Goal: Task Accomplishment & Management: Manage account settings

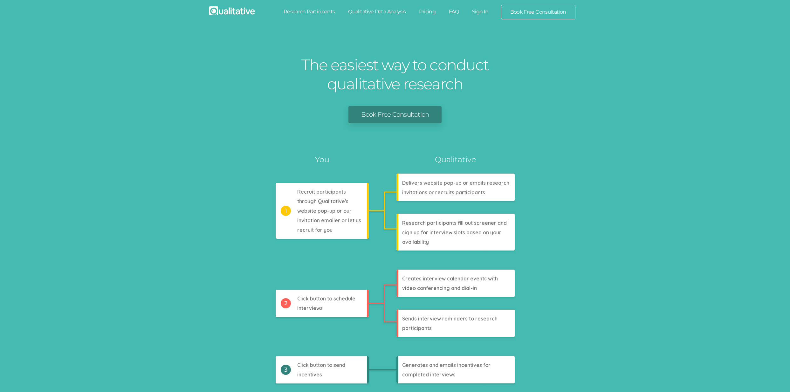
click at [296, 10] on link "Research Participants" at bounding box center [309, 12] width 65 height 14
drag, startPoint x: 359, startPoint y: 10, endPoint x: 364, endPoint y: 11, distance: 5.1
click at [359, 10] on link "Qualitative Data Analysis" at bounding box center [377, 12] width 71 height 14
click at [422, 10] on link "Pricing" at bounding box center [428, 12] width 30 height 14
click at [455, 11] on link "FAQ" at bounding box center [453, 12] width 23 height 14
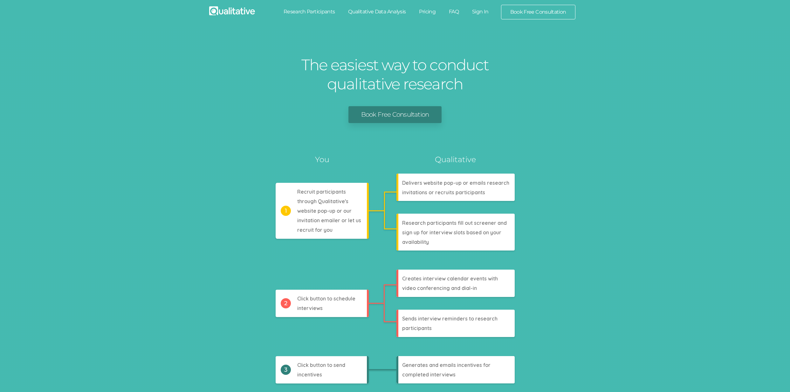
click at [480, 11] on link "Sign In" at bounding box center [481, 12] width 30 height 14
click at [531, 14] on link "Book Free Consultation" at bounding box center [539, 12] width 74 height 14
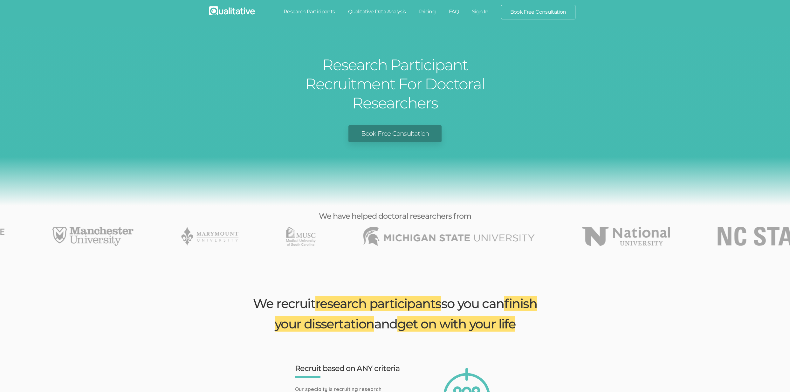
click at [370, 125] on link "Book Free Consultation" at bounding box center [395, 133] width 93 height 17
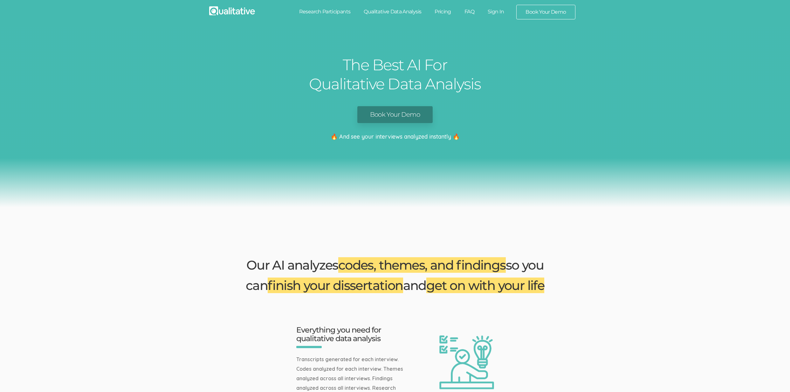
click at [390, 117] on link "Book Your Demo" at bounding box center [395, 114] width 75 height 17
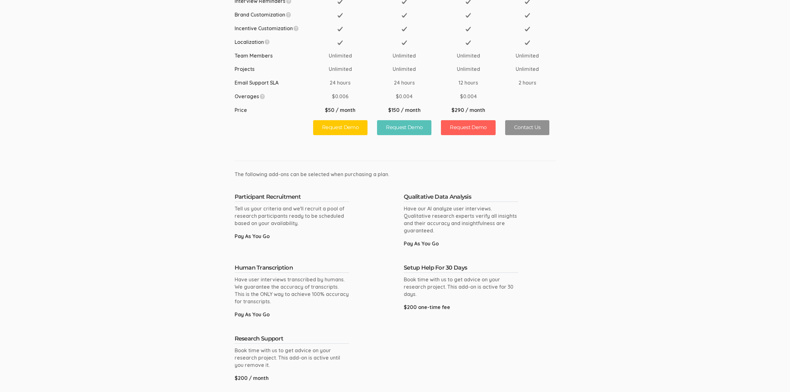
scroll to position [317, 0]
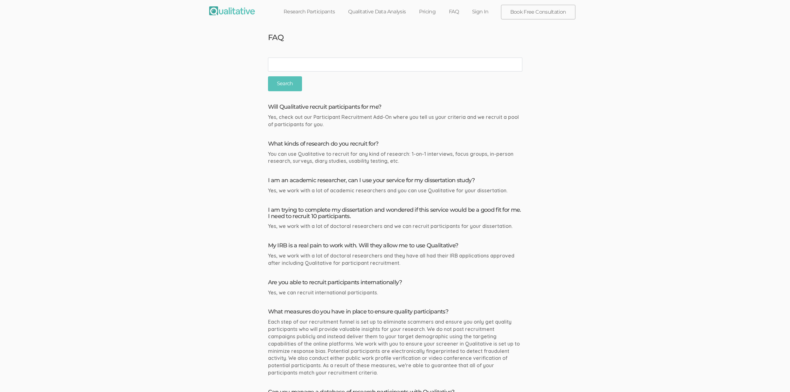
scroll to position [1035, 0]
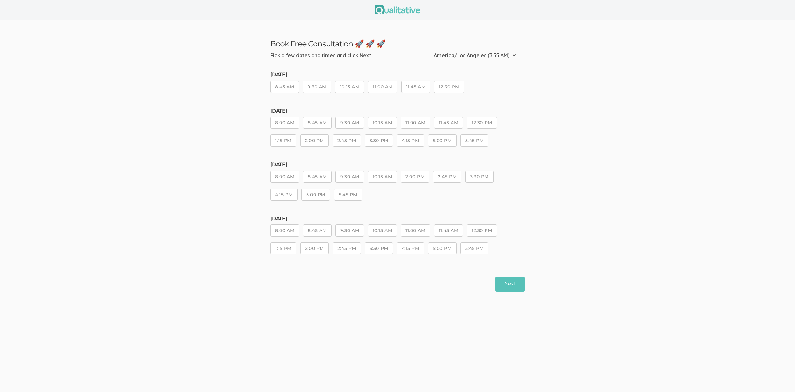
click at [352, 178] on button "9:30 AM" at bounding box center [350, 177] width 29 height 12
click at [409, 180] on button "2:00 PM" at bounding box center [415, 177] width 29 height 12
click at [512, 282] on button "Next" at bounding box center [510, 284] width 29 height 15
click at [416, 195] on button "2:00 PM" at bounding box center [415, 195] width 29 height 12
click at [457, 197] on button "2:45 PM" at bounding box center [447, 195] width 28 height 12
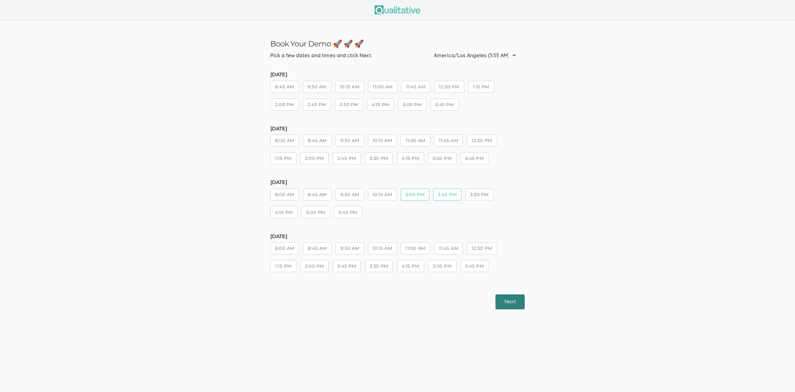
click at [506, 301] on button "Next" at bounding box center [510, 302] width 29 height 15
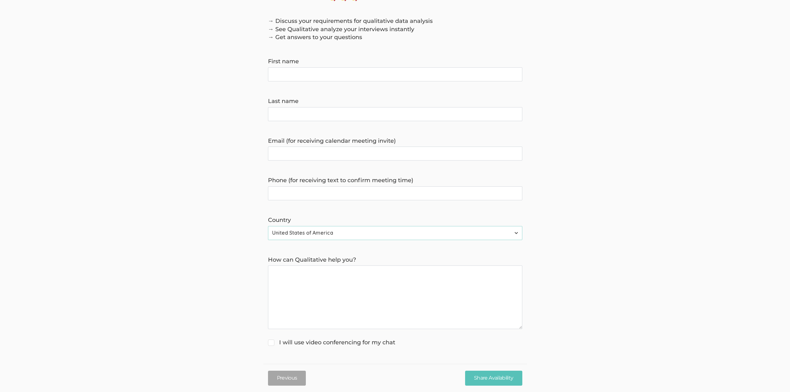
scroll to position [10, 0]
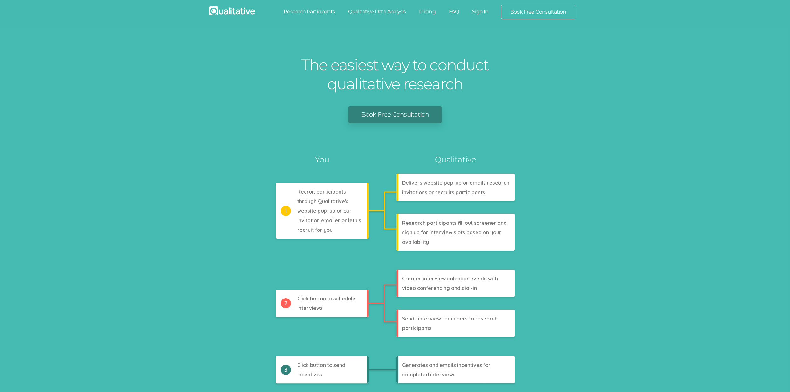
click at [484, 12] on link "Sign In" at bounding box center [481, 12] width 30 height 14
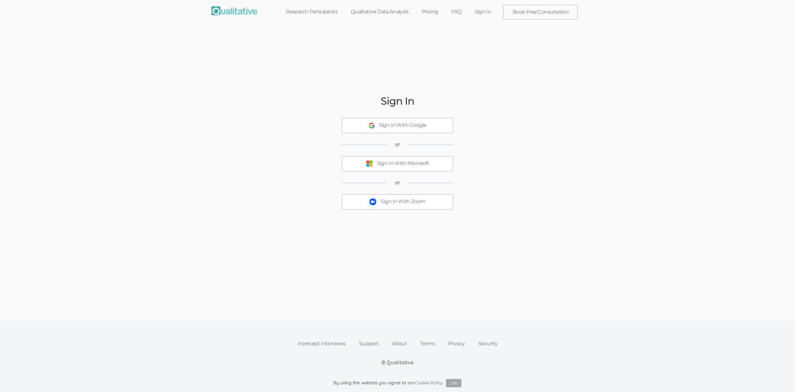
click at [409, 202] on div "Sign In With Zoom" at bounding box center [403, 201] width 45 height 7
click at [383, 198] on div "Sign In With Zoom" at bounding box center [403, 198] width 45 height 7
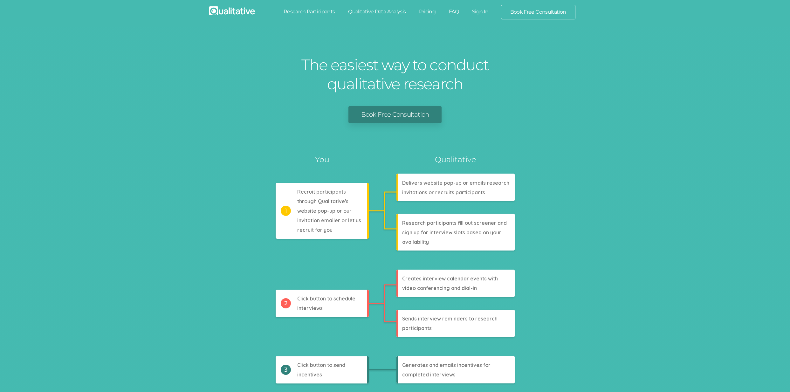
click at [478, 8] on link "Sign In" at bounding box center [481, 12] width 30 height 14
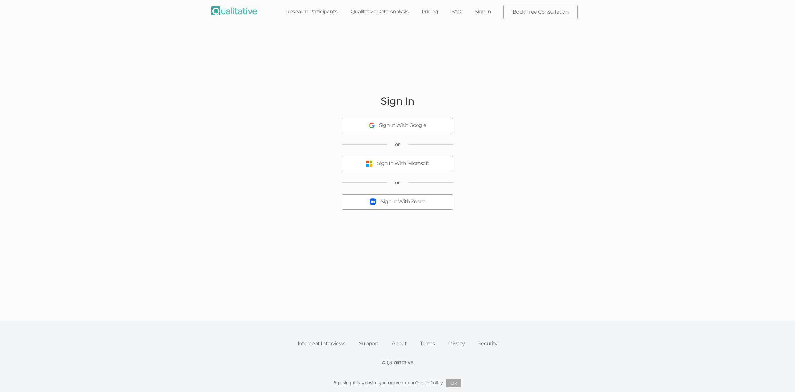
click at [402, 199] on div "Sign In With Zoom" at bounding box center [403, 201] width 45 height 7
